Goal: Task Accomplishment & Management: Manage account settings

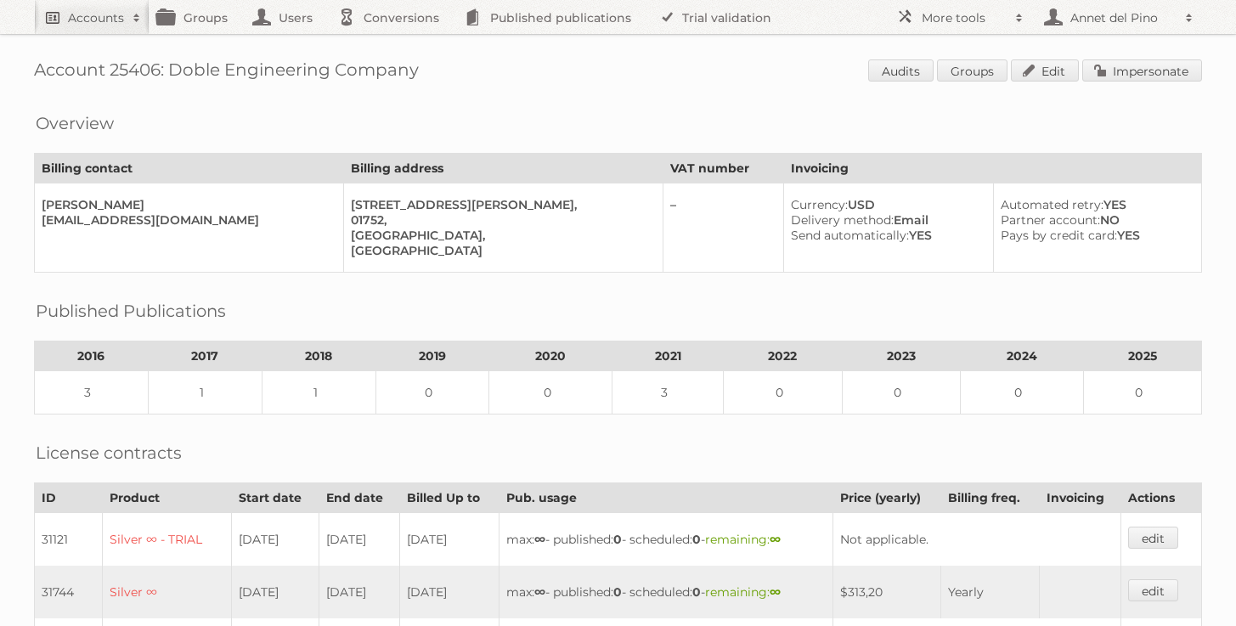
click at [48, 19] on link "Accounts" at bounding box center [92, 17] width 116 height 34
paste input"] "kristina.kaefer@dm.at"
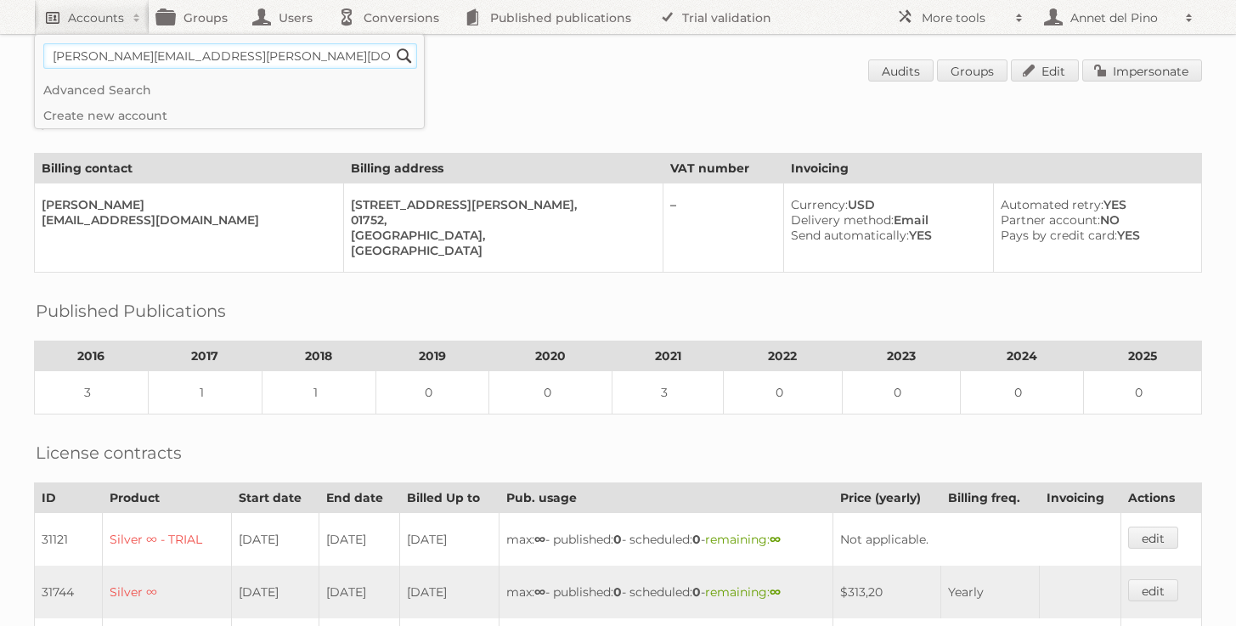
type input"] "kristina.kaefer@dm.at"
click at [392, 43] on input "Search" at bounding box center [404, 55] width 25 height 25
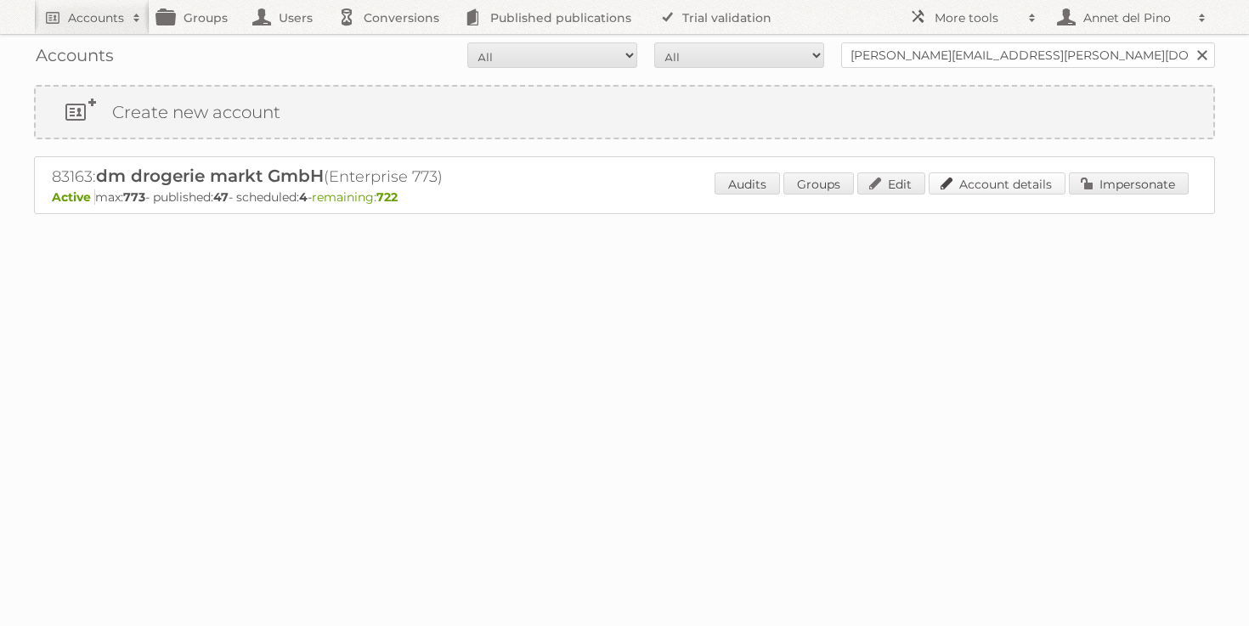
click at [1002, 185] on link "Account details" at bounding box center [996, 183] width 137 height 22
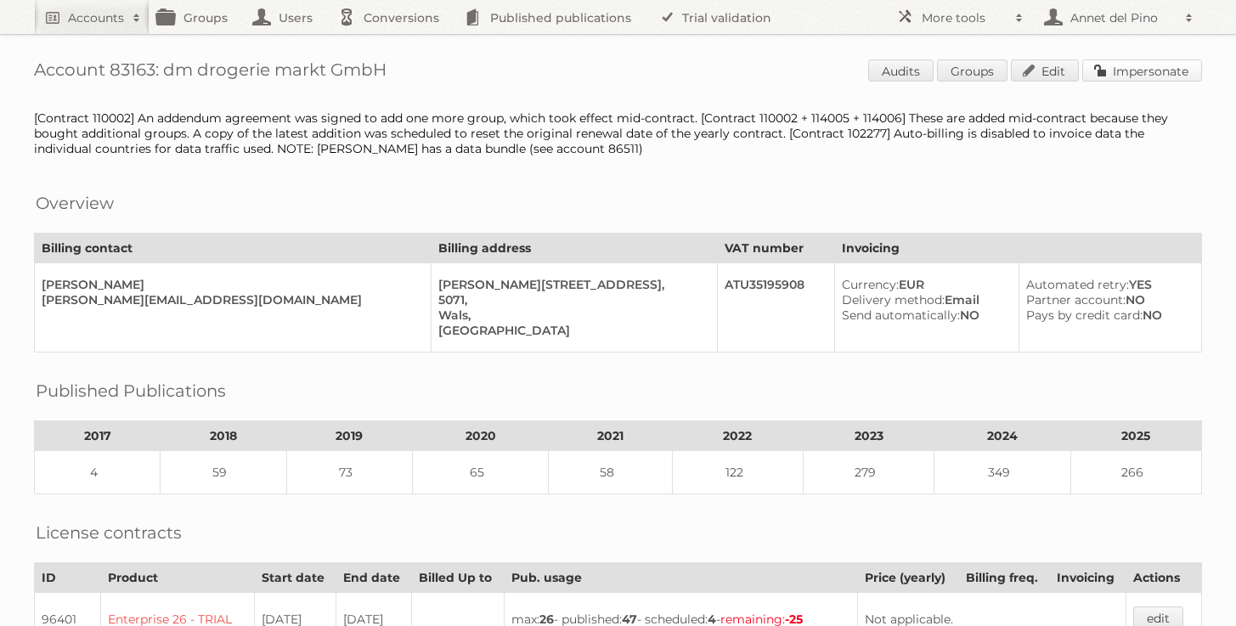
click at [1159, 74] on link "Impersonate" at bounding box center [1142, 70] width 120 height 22
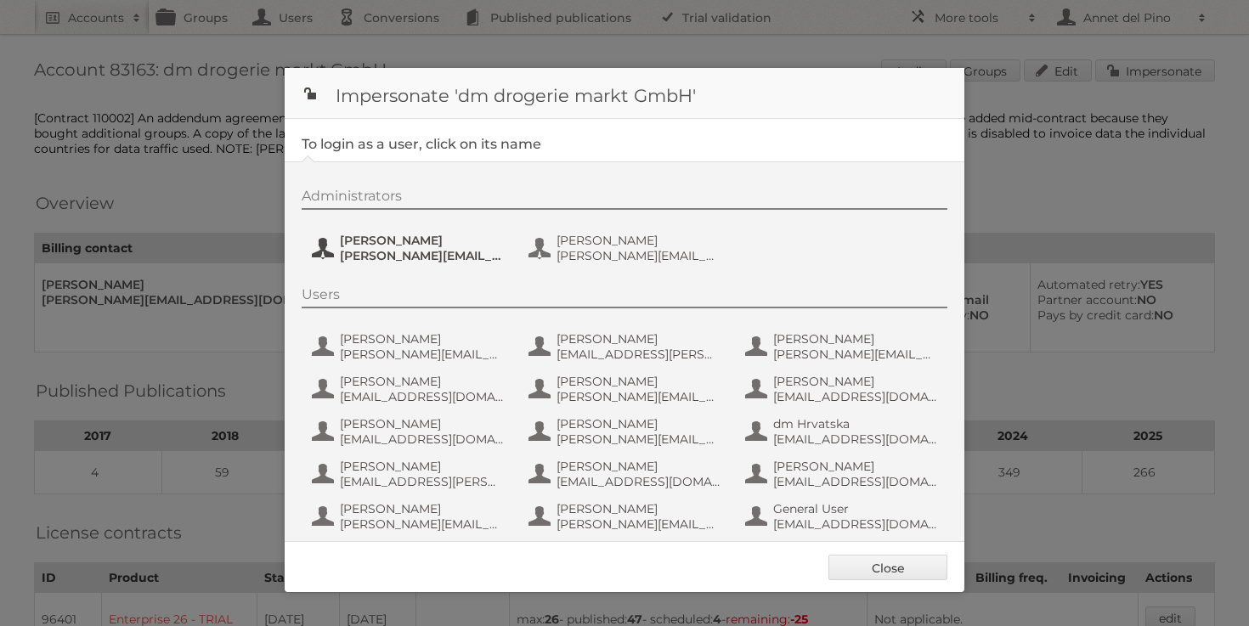
click at [419, 251] on span "Kristina.Kaefer@dm.at" at bounding box center [422, 255] width 165 height 15
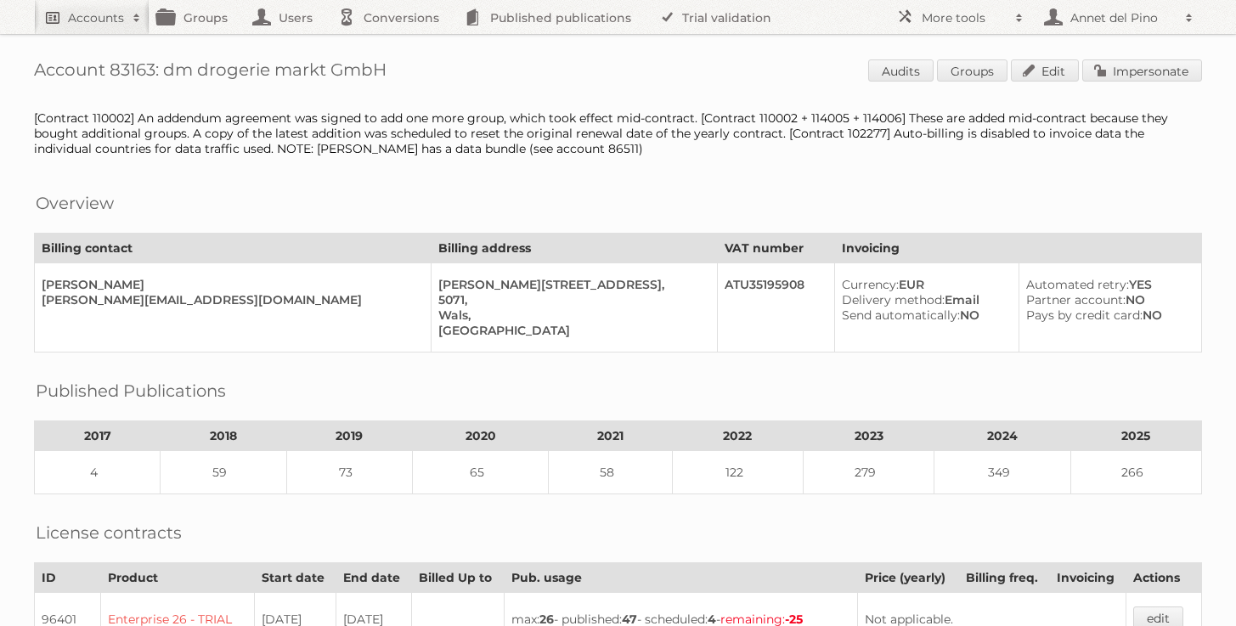
click at [100, 23] on h2 "Accounts" at bounding box center [96, 17] width 56 height 17
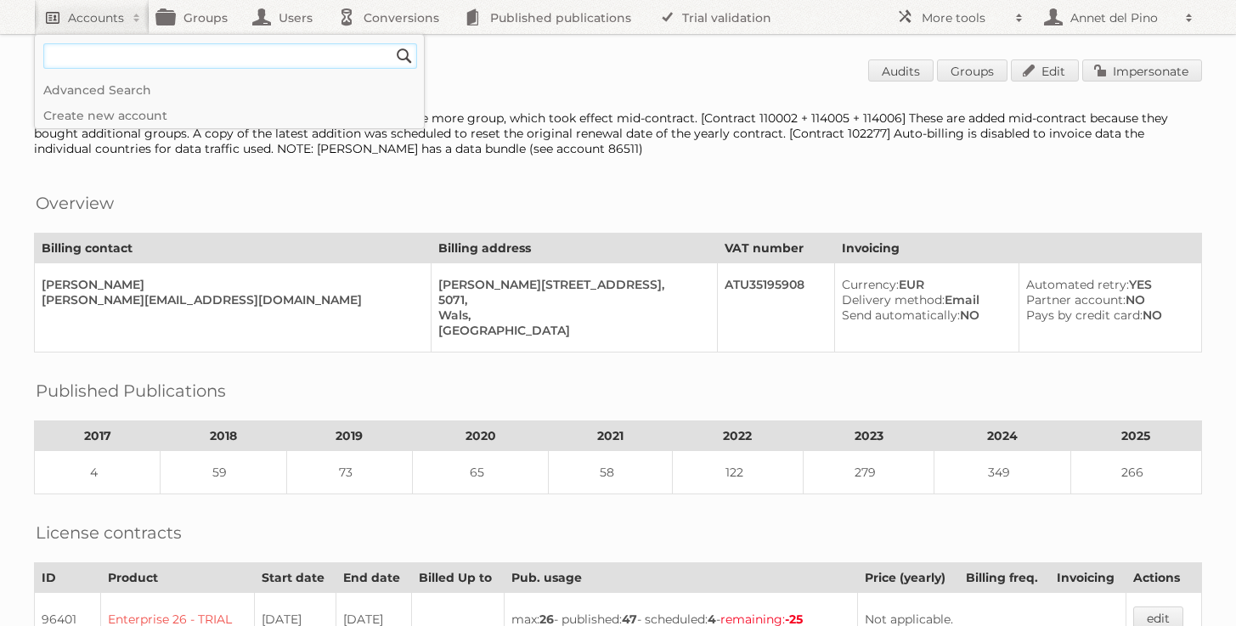
paste input"] "rlkais@hotmail.com"
type input"] "rlkais@hotmail.com"
click at [392, 43] on input "Search" at bounding box center [404, 55] width 25 height 25
